Goal: Task Accomplishment & Management: Use online tool/utility

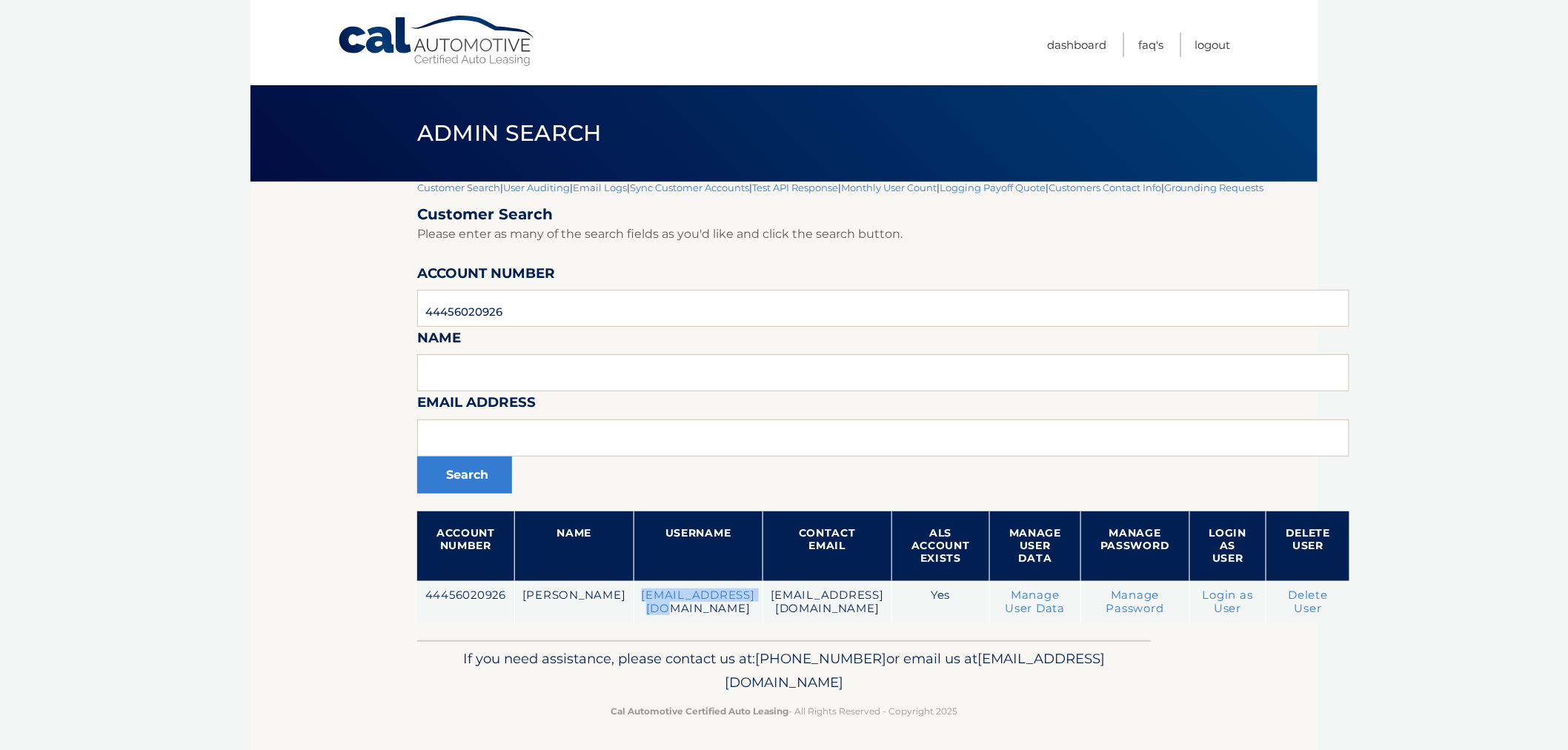
click at [443, 187] on link "Customer Search" at bounding box center [459, 187] width 83 height 12
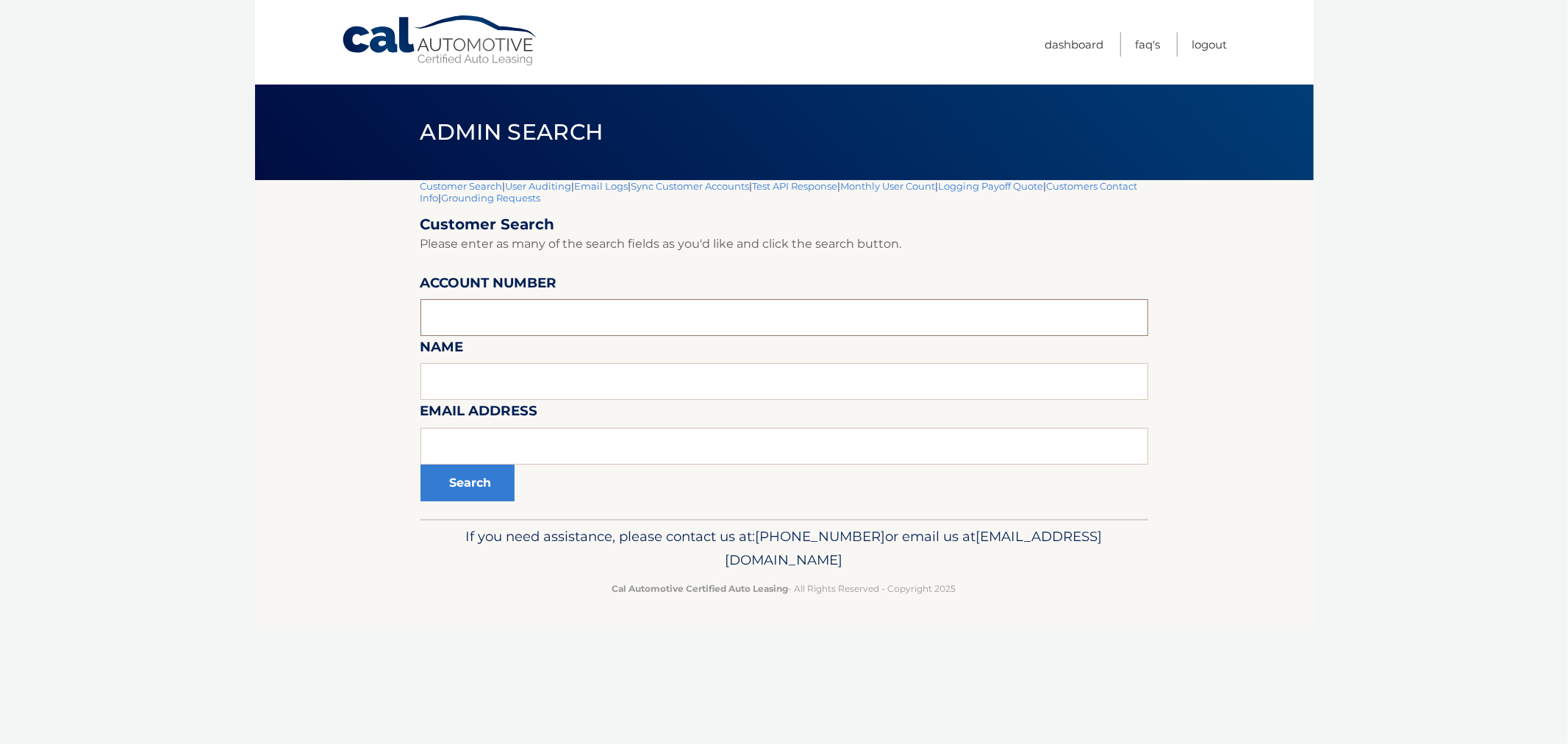
drag, startPoint x: 482, startPoint y: 331, endPoint x: 492, endPoint y: 327, distance: 10.8
click at [482, 331] on input "text" at bounding box center [785, 317] width 728 height 37
paste input "44456027284"
type input "44456027284"
click at [505, 472] on button "Search" at bounding box center [467, 483] width 94 height 37
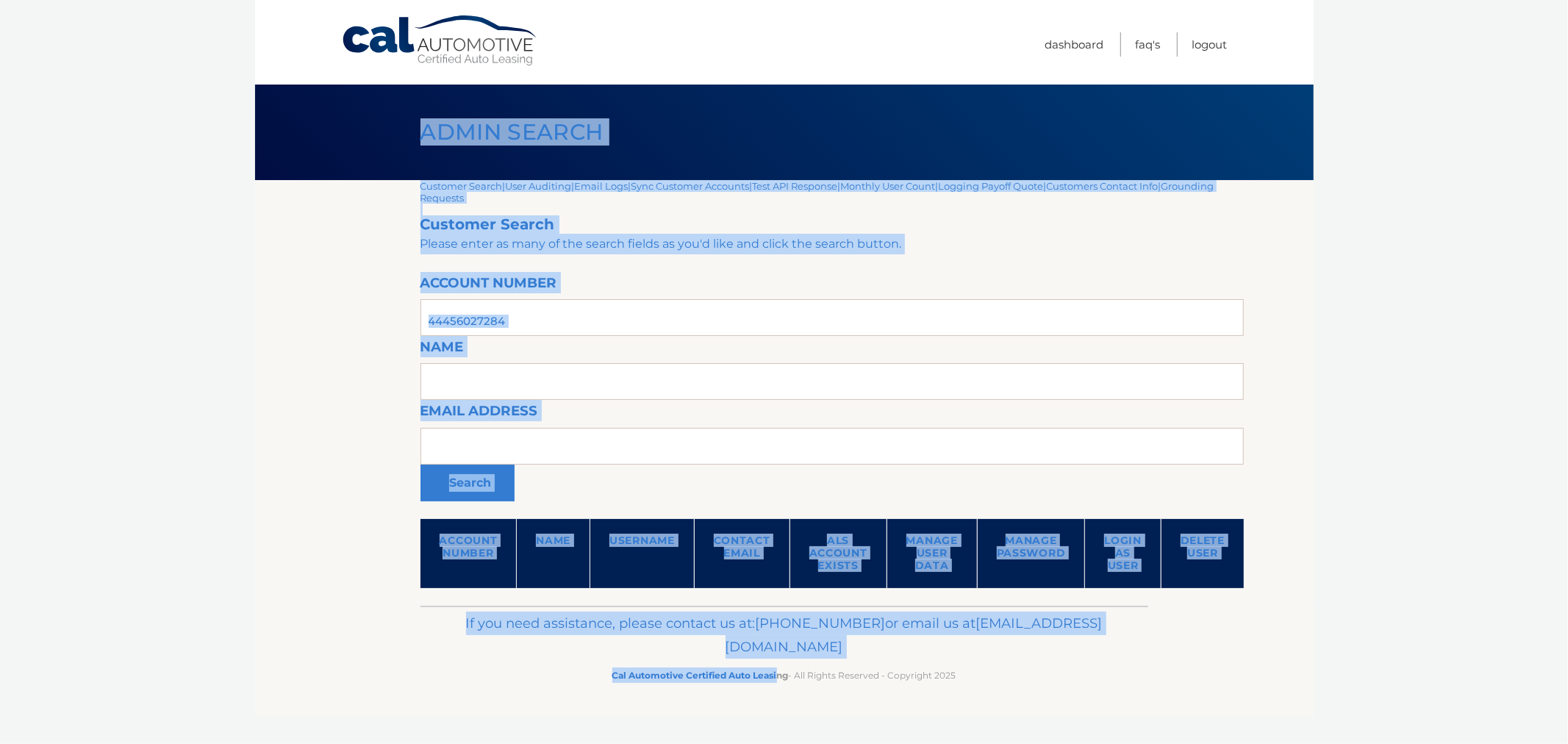
drag, startPoint x: 388, startPoint y: 125, endPoint x: 927, endPoint y: 687, distance: 778.7
click at [814, 694] on div "Cal Automotive Menu Dashboard FAQ's Logout |" at bounding box center [784, 372] width 1059 height 744
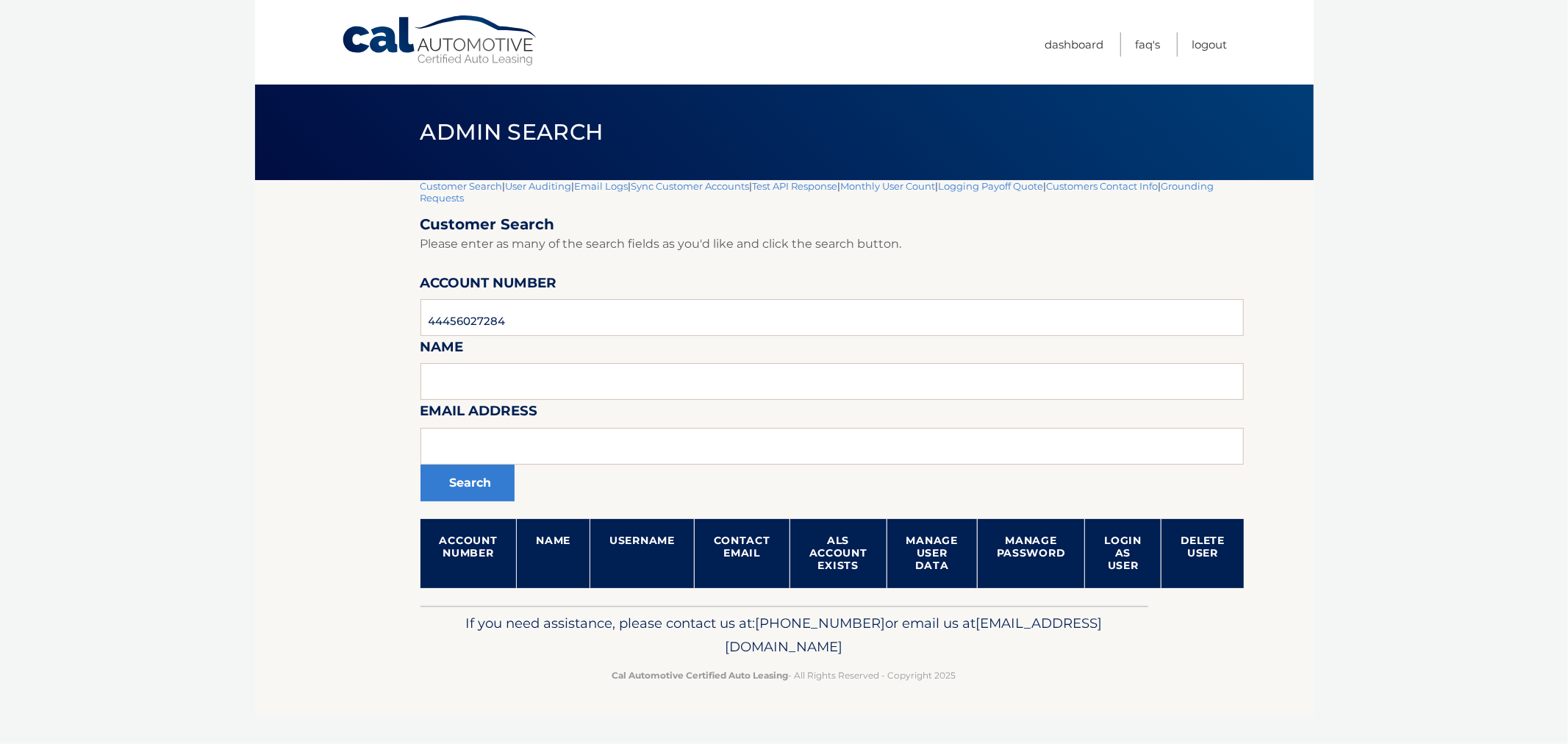
click at [981, 677] on p "Cal Automotive Certified Auto Leasing - All Rights Reserved - Copyright 2025" at bounding box center [784, 675] width 709 height 16
drag, startPoint x: 981, startPoint y: 681, endPoint x: 378, endPoint y: 122, distance: 822.2
click at [378, 128] on div "Cal Automotive Menu Dashboard FAQ's Logout |" at bounding box center [784, 372] width 1059 height 744
click at [378, 110] on div "Admin Search" at bounding box center [784, 132] width 1059 height 96
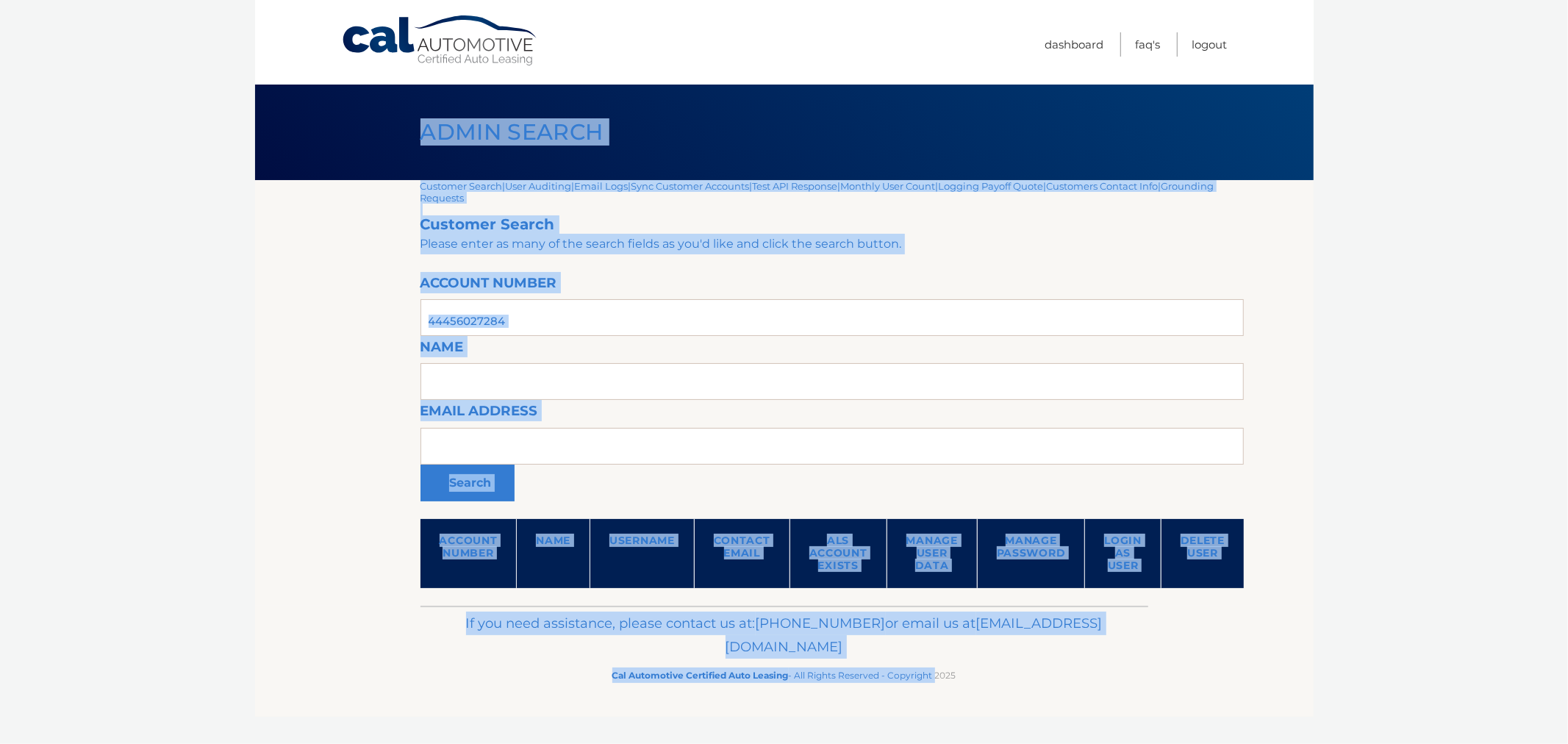
drag, startPoint x: 381, startPoint y: 112, endPoint x: 975, endPoint y: 704, distance: 838.6
click at [969, 733] on div "Cal Automotive Menu Dashboard FAQ's Logout |" at bounding box center [784, 372] width 1059 height 744
click at [976, 700] on footer "If you need assistance, please contact us at: 609-807-3200 or email us at Custo…" at bounding box center [784, 662] width 1059 height 112
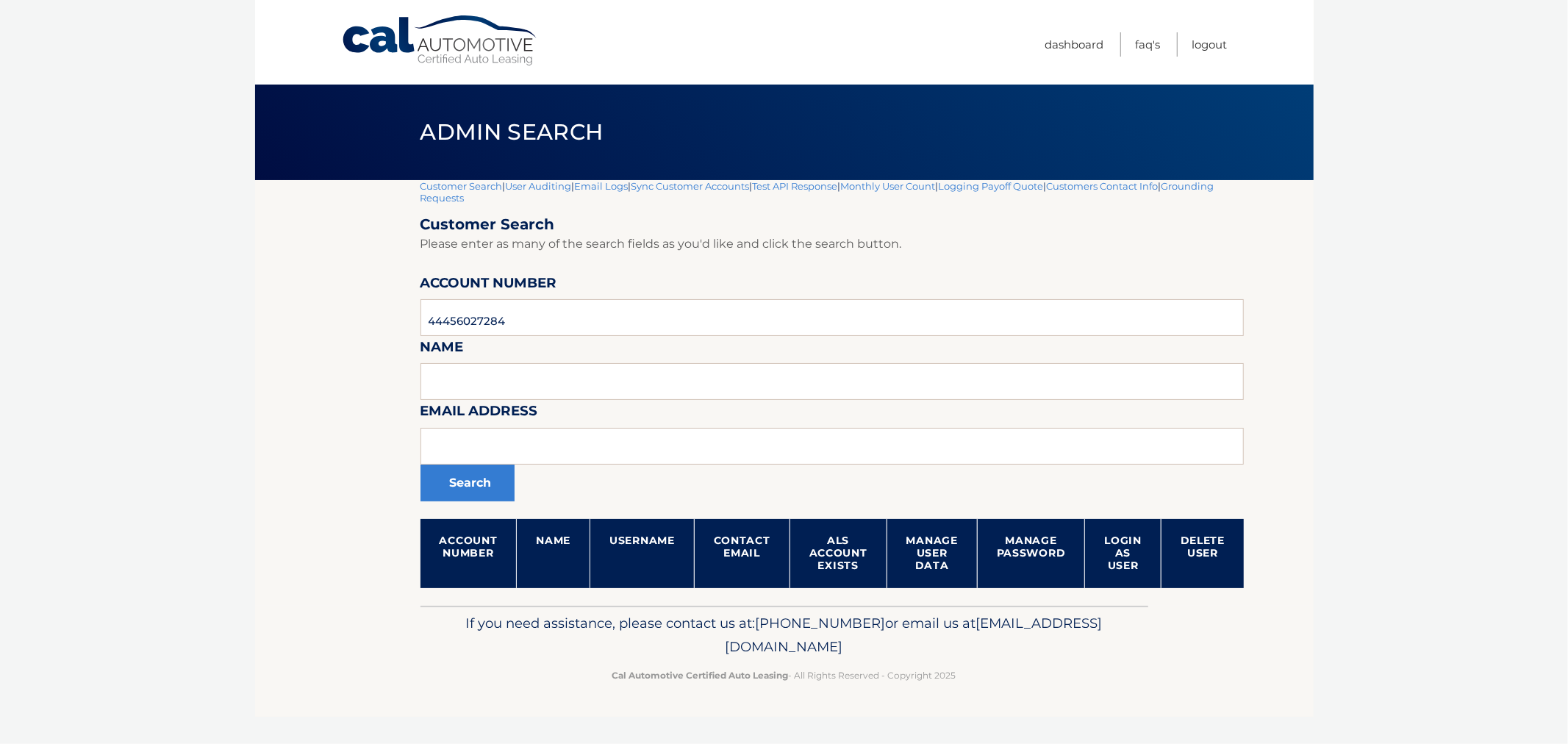
drag, startPoint x: 1006, startPoint y: 685, endPoint x: 344, endPoint y: 85, distance: 893.4
click at [346, 137] on div "Cal Automotive Menu Dashboard FAQ's Logout |" at bounding box center [784, 372] width 1059 height 744
click at [350, 103] on div "Admin Search" at bounding box center [784, 132] width 1059 height 96
drag, startPoint x: 359, startPoint y: 117, endPoint x: 1025, endPoint y: 736, distance: 909.2
click at [1009, 743] on html "Cal Automotive Menu Dashboard FAQ's Logout" at bounding box center [784, 372] width 1568 height 744
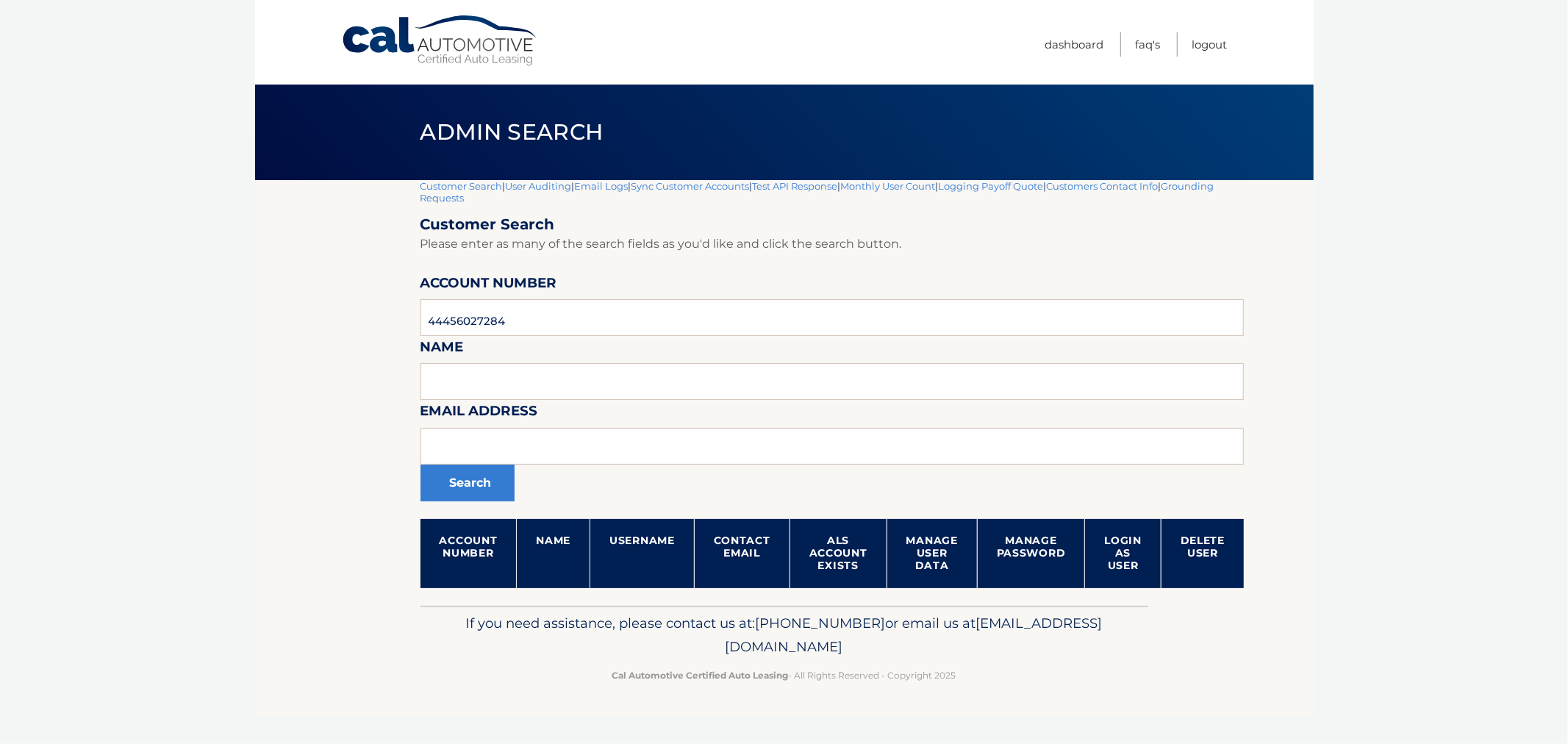
click at [1050, 695] on footer "If you need assistance, please contact us at: 609-807-3200 or email us at Custo…" at bounding box center [784, 662] width 1059 height 112
drag, startPoint x: 1047, startPoint y: 692, endPoint x: 387, endPoint y: 125, distance: 870.1
click at [401, 150] on div "Cal Automotive Menu Dashboard FAQ's Logout |" at bounding box center [784, 372] width 1059 height 744
click at [387, 123] on div "Admin Search" at bounding box center [784, 132] width 1059 height 96
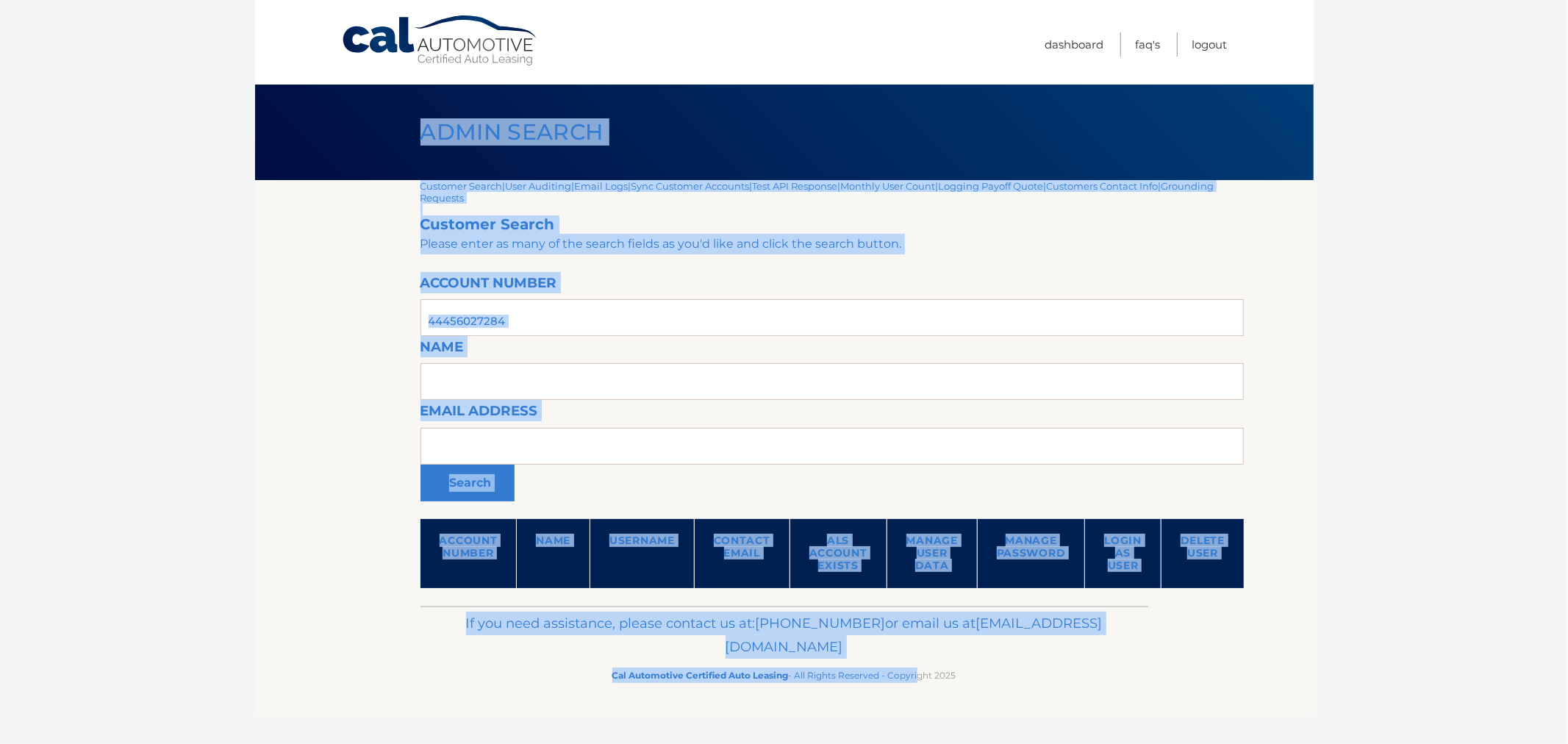
drag, startPoint x: 402, startPoint y: 115, endPoint x: 1007, endPoint y: 699, distance: 840.9
click at [981, 743] on html "Cal Automotive Menu Dashboard FAQ's Logout" at bounding box center [784, 372] width 1568 height 744
drag, startPoint x: 1007, startPoint y: 699, endPoint x: 1004, endPoint y: 692, distance: 7.6
click at [1008, 698] on footer "If you need assistance, please contact us at: 609-807-3200 or email us at Custo…" at bounding box center [784, 662] width 1059 height 112
click at [991, 688] on footer "If you need assistance, please contact us at: 609-807-3200 or email us at Custo…" at bounding box center [784, 662] width 1059 height 112
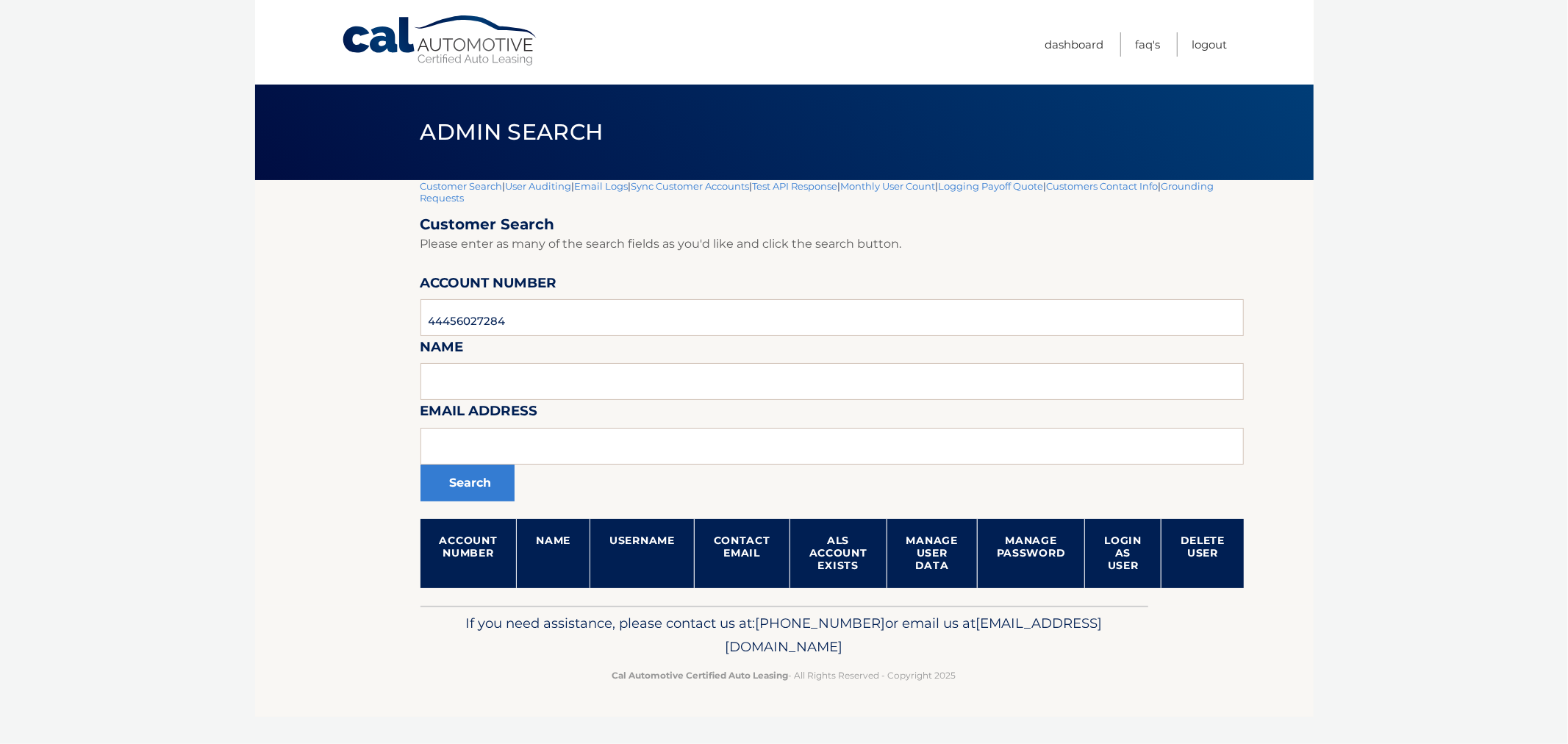
drag, startPoint x: 207, startPoint y: 189, endPoint x: 216, endPoint y: 192, distance: 9.5
click at [214, 192] on body "Cal Automotive Menu Dashboard FAQ's Logout |" at bounding box center [784, 372] width 1568 height 744
